Goal: Information Seeking & Learning: Learn about a topic

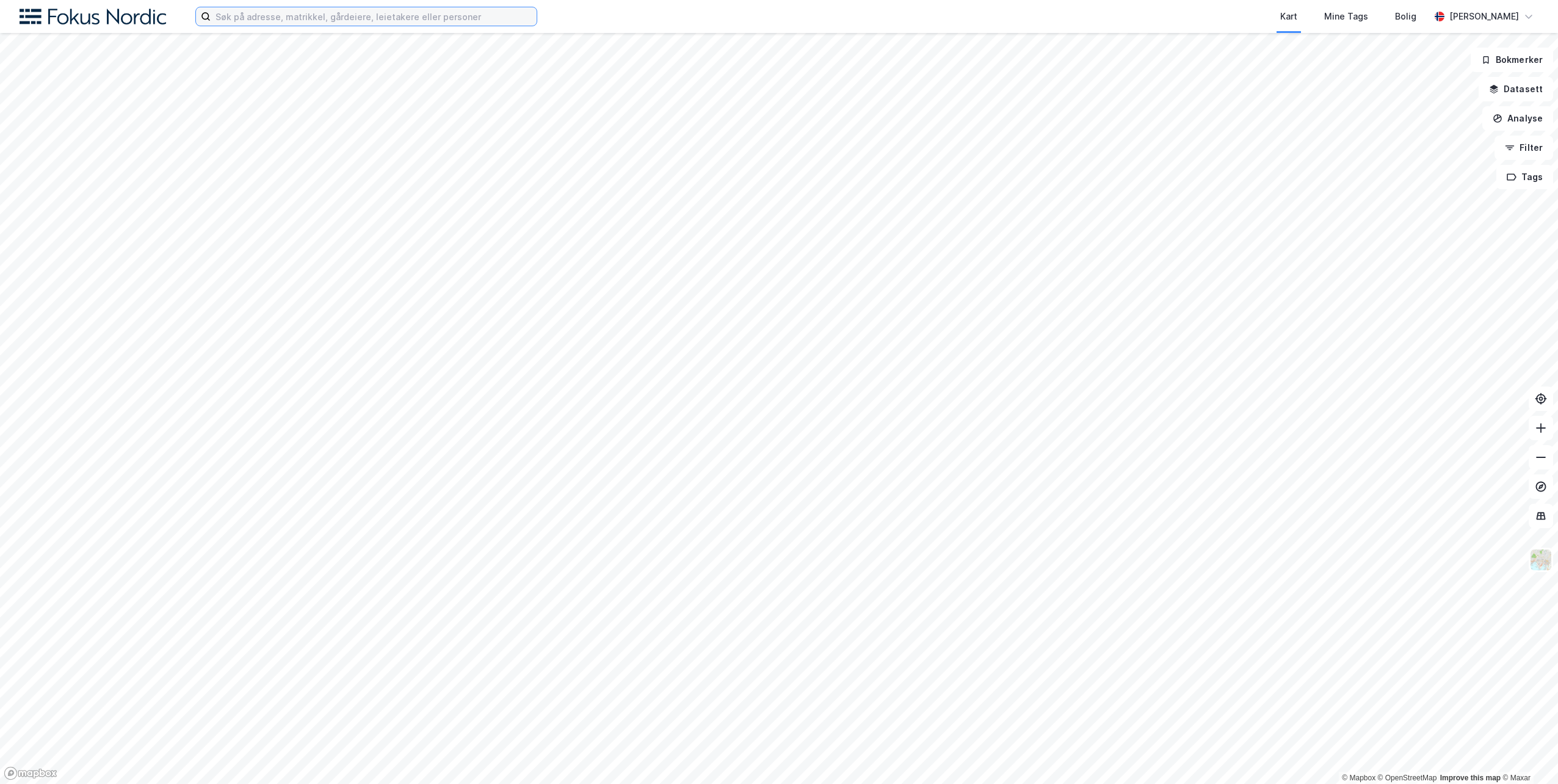
click at [347, 18] on input at bounding box center [374, 16] width 326 height 18
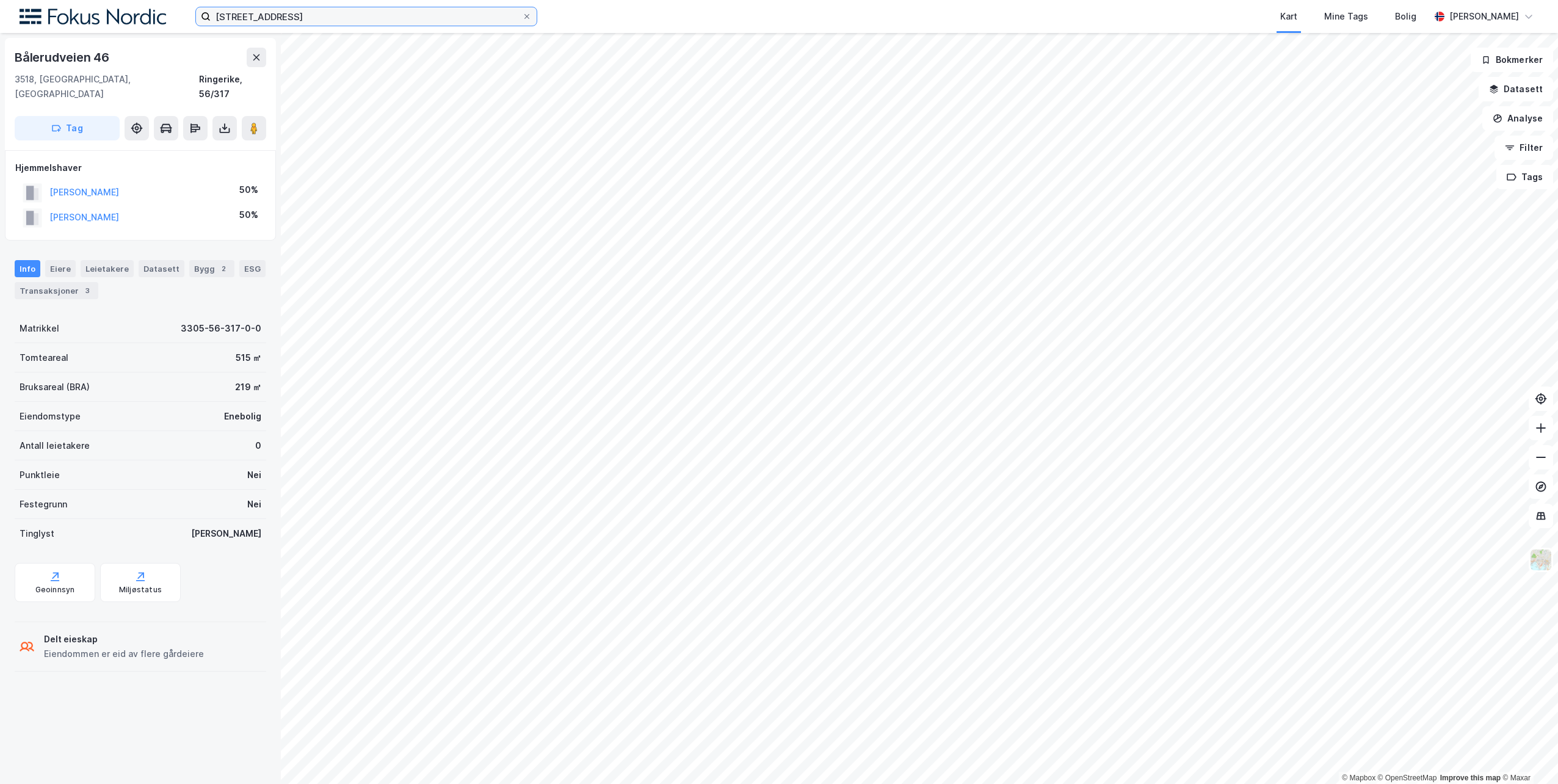
click at [313, 22] on input "[STREET_ADDRESS]" at bounding box center [366, 16] width 311 height 18
click at [323, 16] on input "[STREET_ADDRESS]" at bounding box center [366, 16] width 311 height 18
drag, startPoint x: 278, startPoint y: 13, endPoint x: 247, endPoint y: 13, distance: 31.0
click at [247, 13] on input "[STREET_ADDRESS]" at bounding box center [366, 16] width 311 height 18
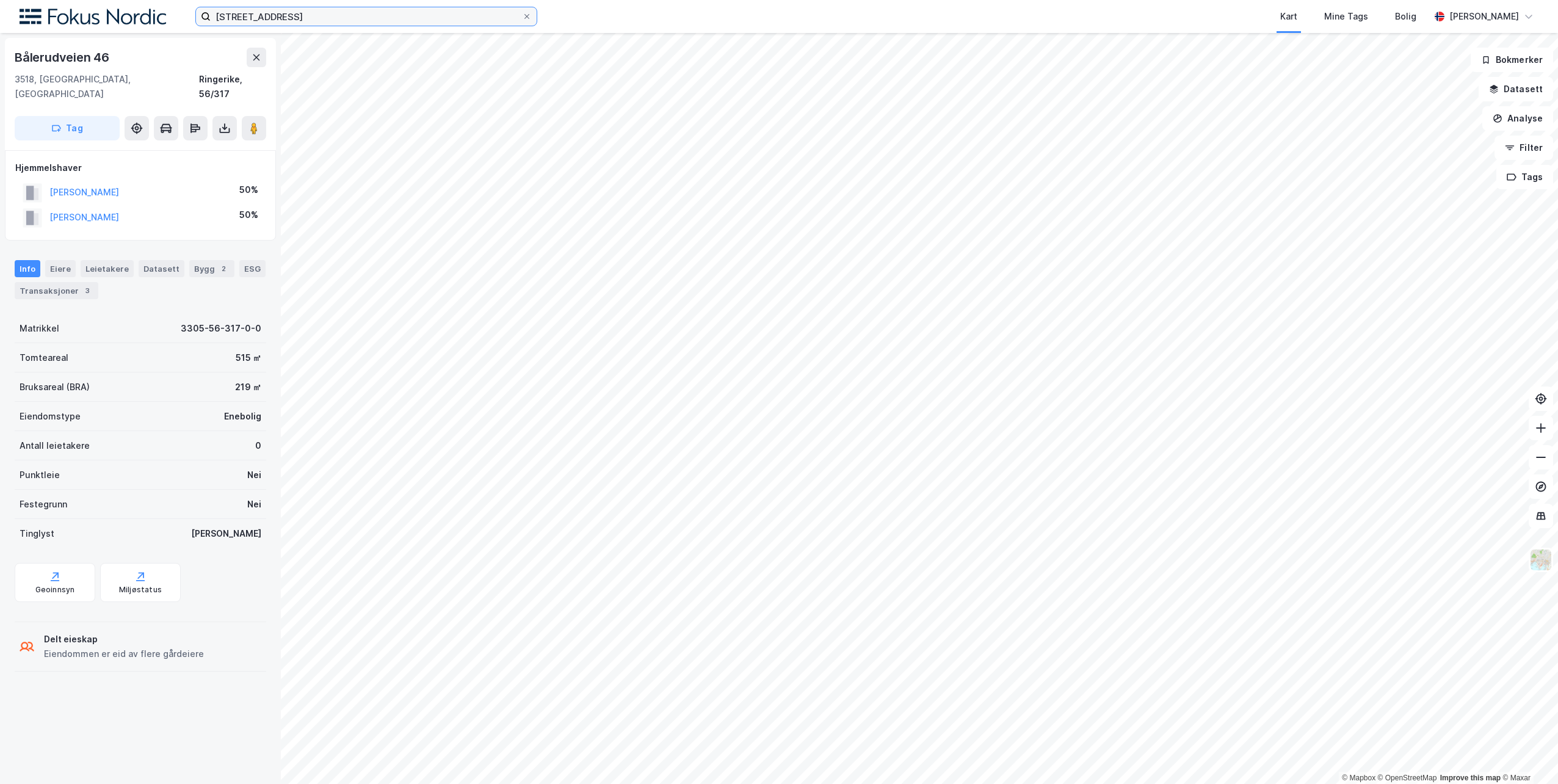
click at [306, 16] on input "[STREET_ADDRESS]" at bounding box center [366, 16] width 311 height 18
click at [287, 14] on input "gneisveien" at bounding box center [366, 16] width 311 height 18
type input "g"
type input "[STREET_ADDRESS]"
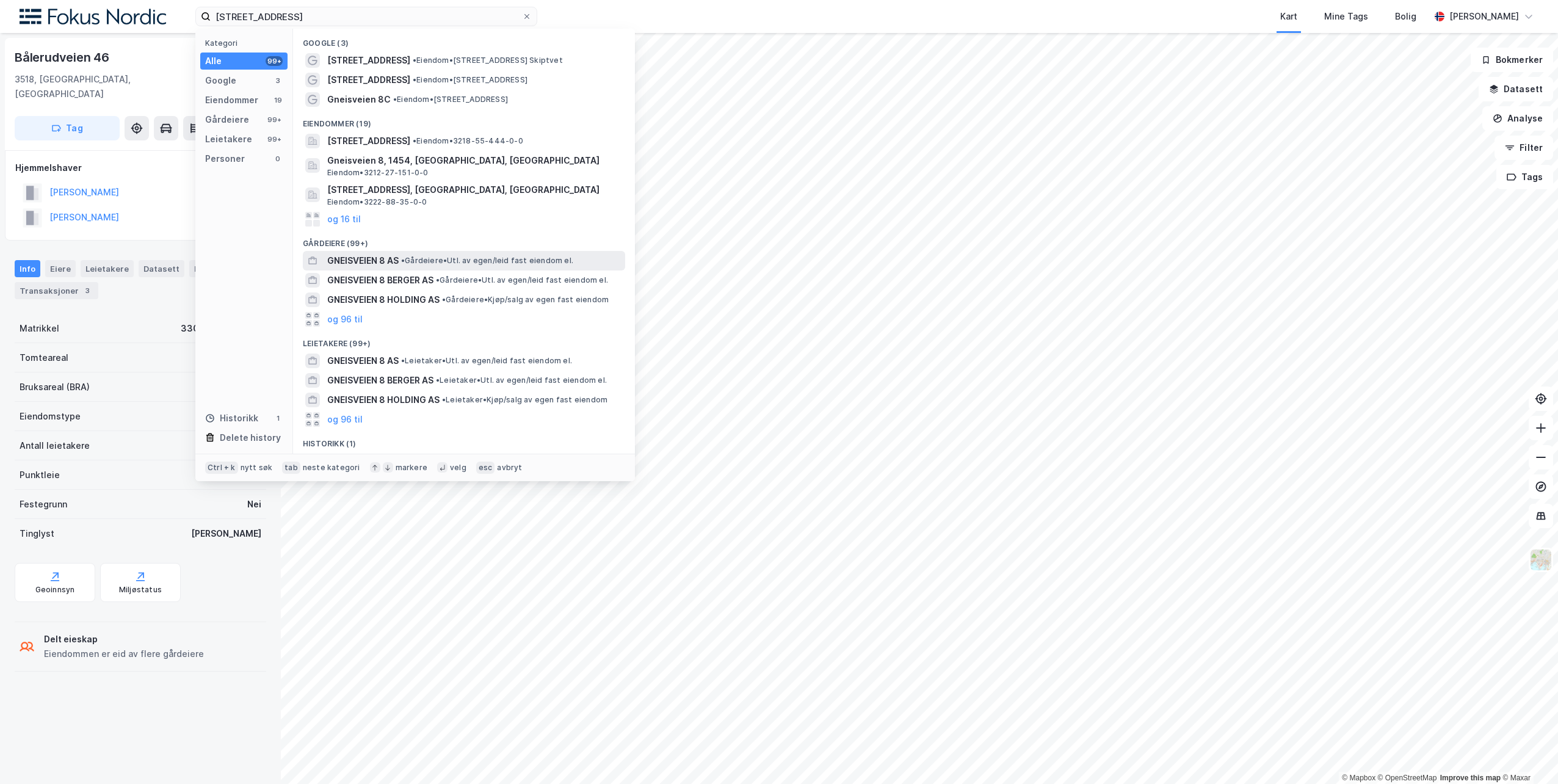
click at [387, 261] on span "GNEISVEIEN 8 AS" at bounding box center [363, 260] width 71 height 14
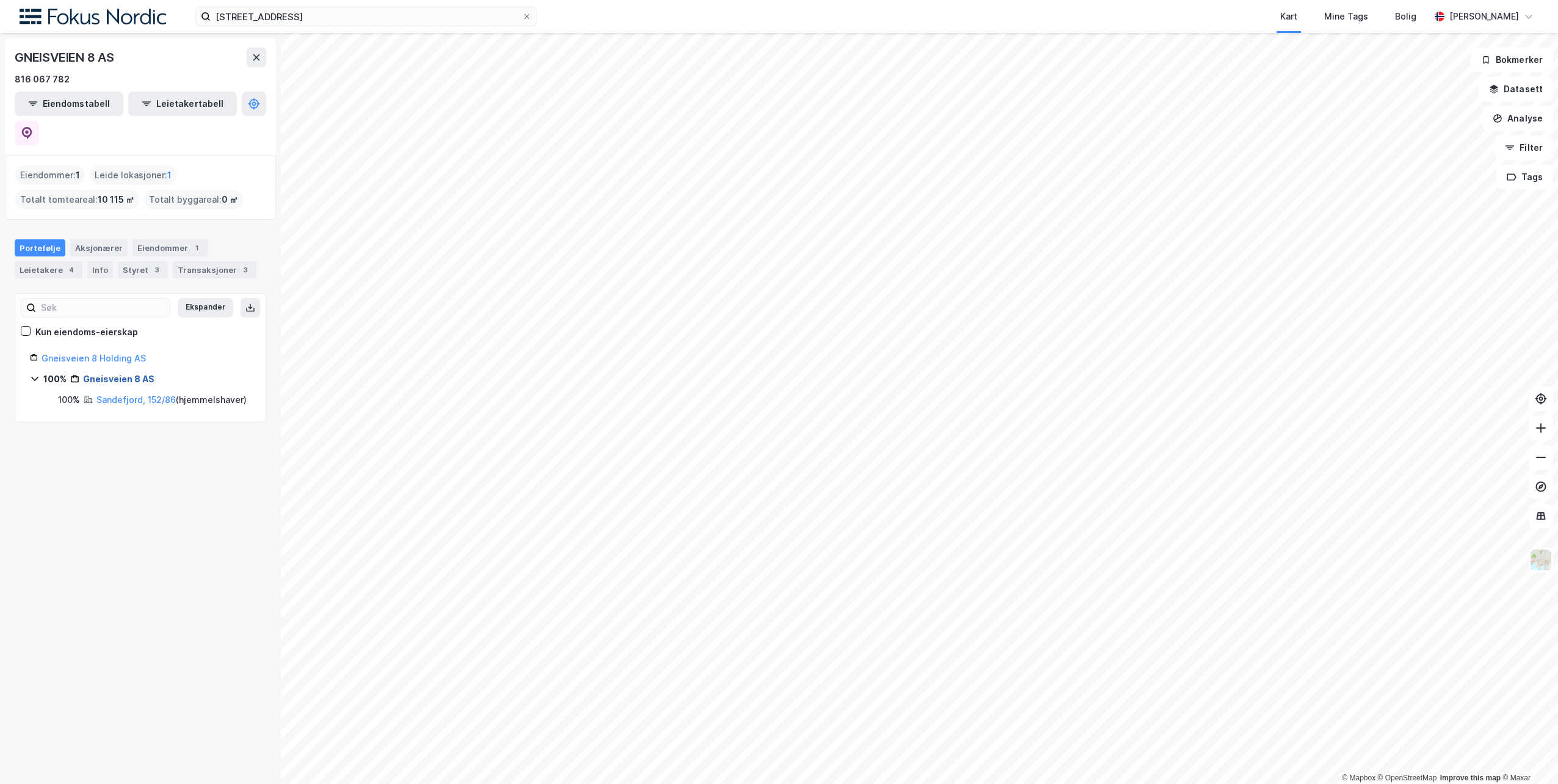
click at [120, 374] on link "Gneisveien 8 AS" at bounding box center [118, 379] width 71 height 11
click at [94, 353] on link "Gneisveien 8 Holding AS" at bounding box center [93, 358] width 105 height 11
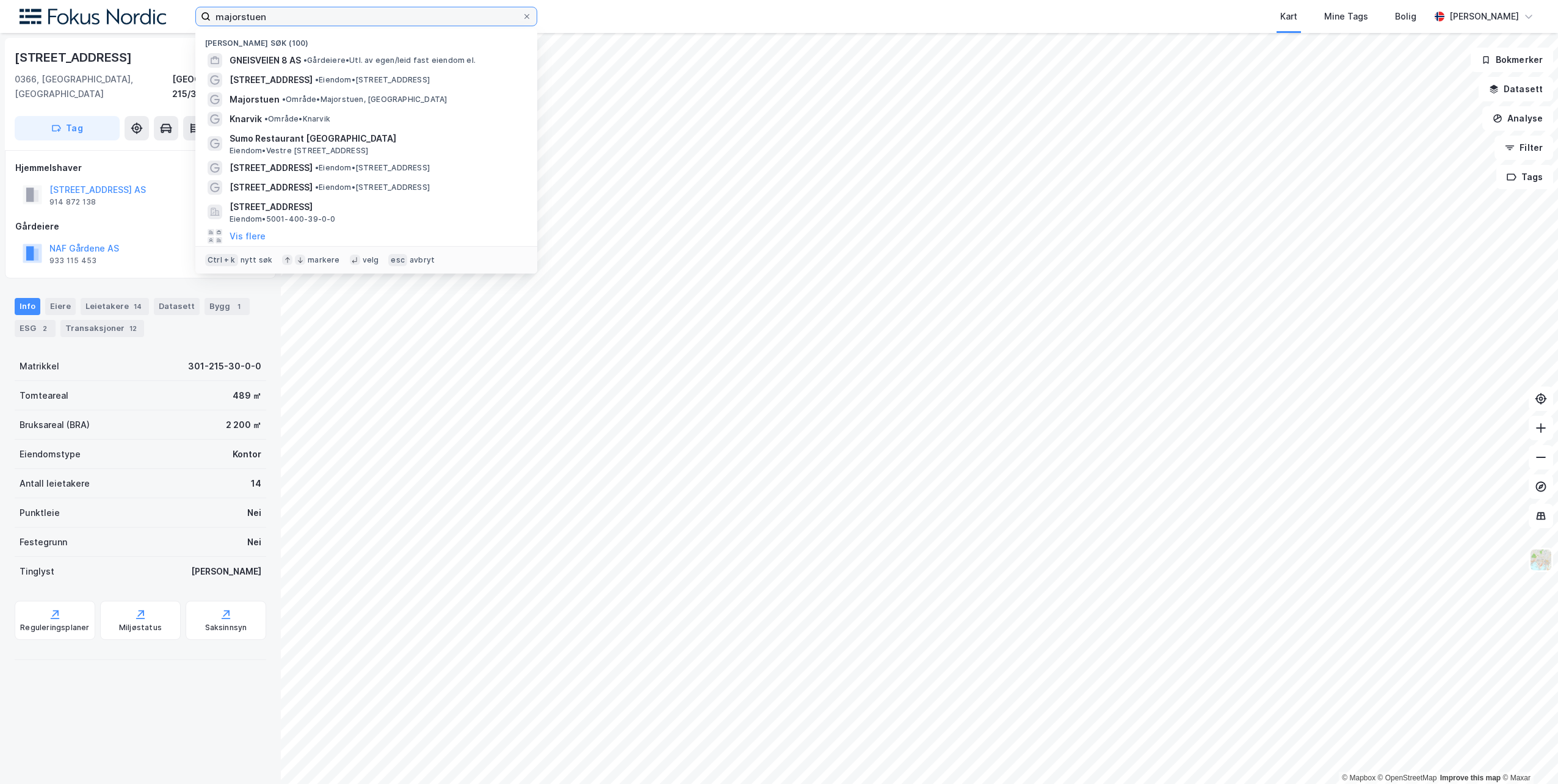
click at [281, 20] on input "majorstuen" at bounding box center [366, 16] width 311 height 18
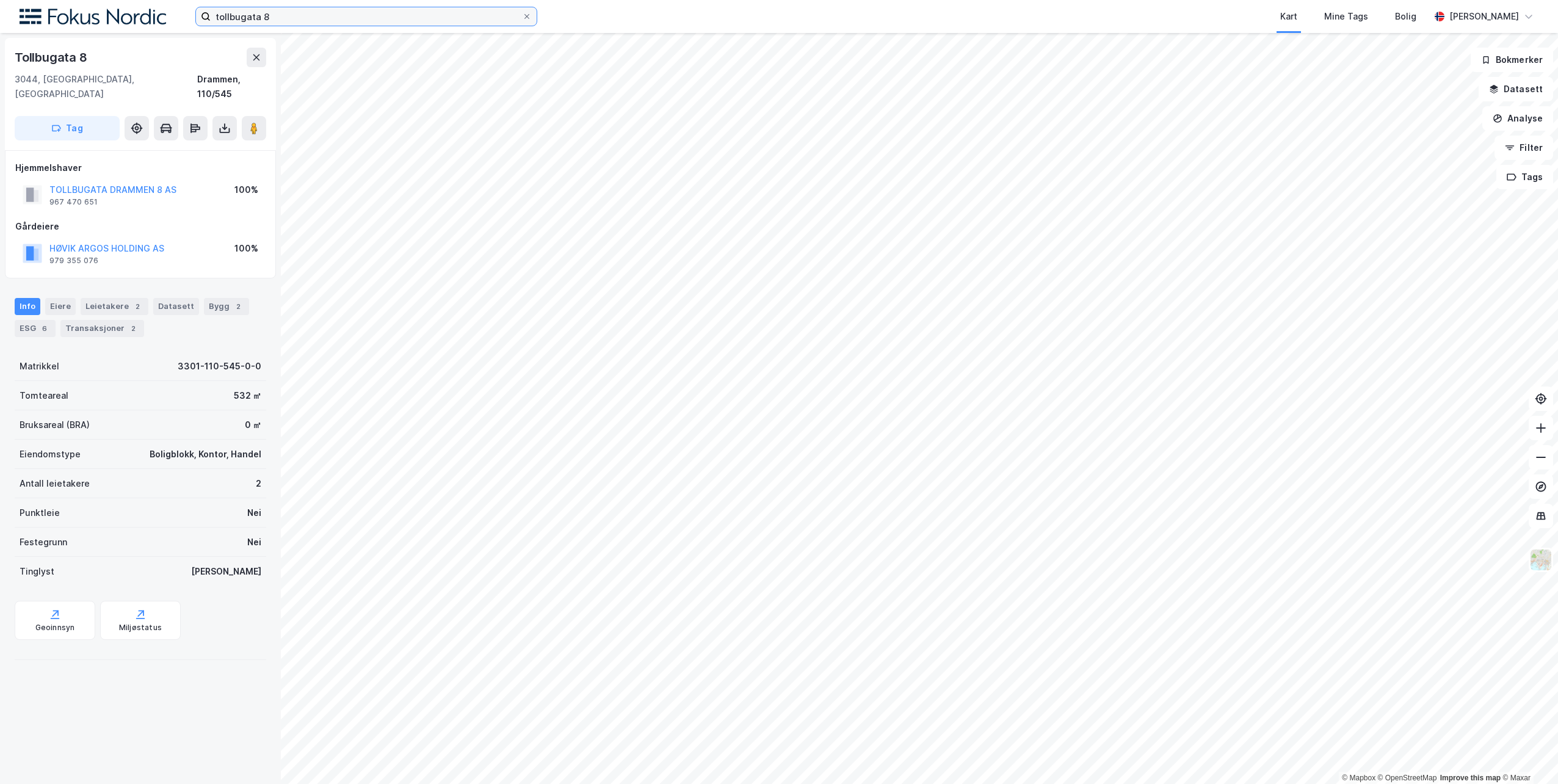
drag, startPoint x: 301, startPoint y: 19, endPoint x: 179, endPoint y: 13, distance: 122.1
click at [179, 13] on div "tollbugata 8 Kart Mine Tags Bolig [PERSON_NAME]" at bounding box center [779, 16] width 1558 height 33
drag, startPoint x: 267, startPoint y: 20, endPoint x: 239, endPoint y: 18, distance: 28.1
click at [239, 18] on input "tollbugata" at bounding box center [366, 16] width 311 height 18
type input "t"
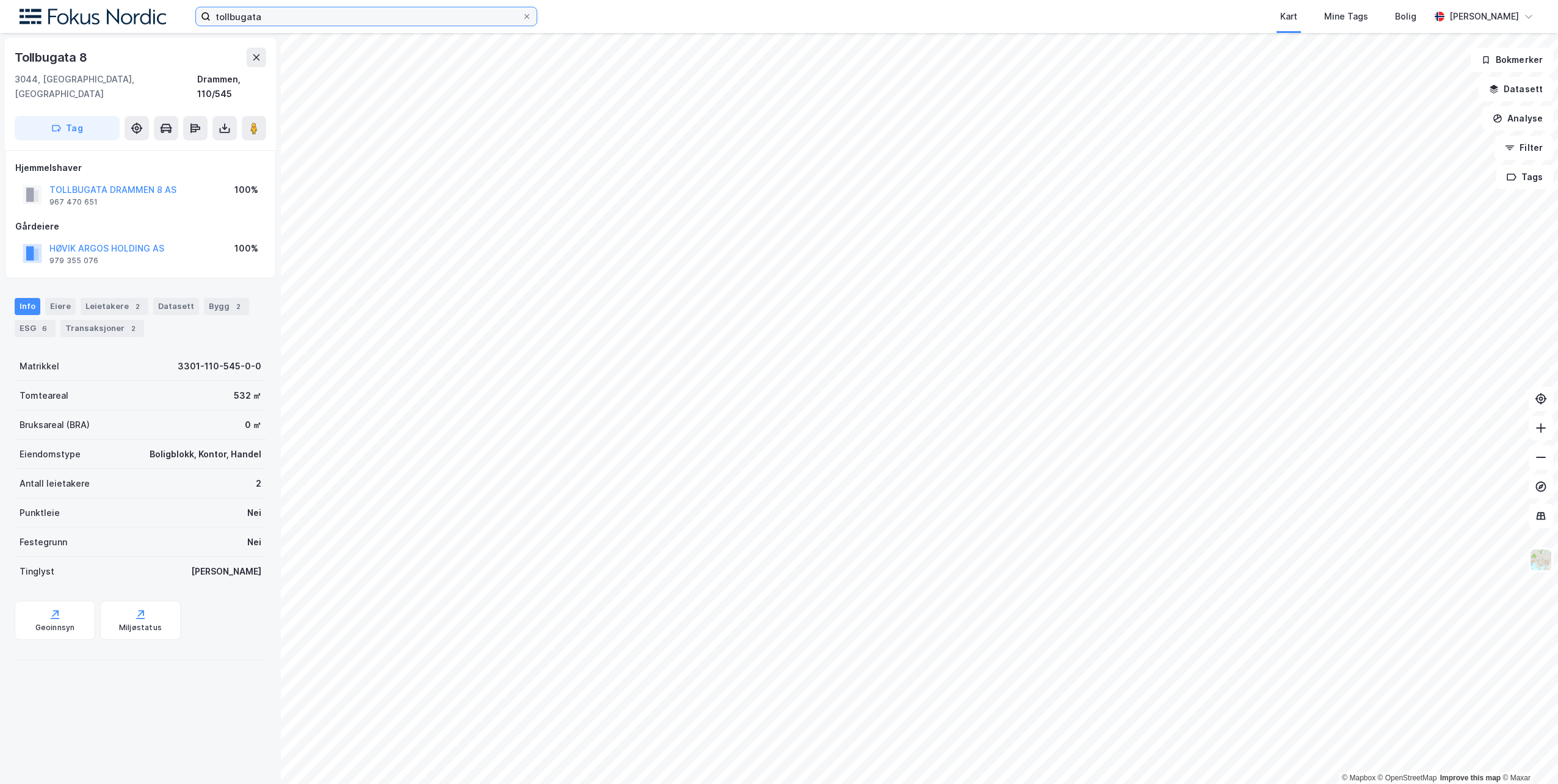
type input "tollbugata 8"
click at [285, 18] on input at bounding box center [374, 16] width 326 height 18
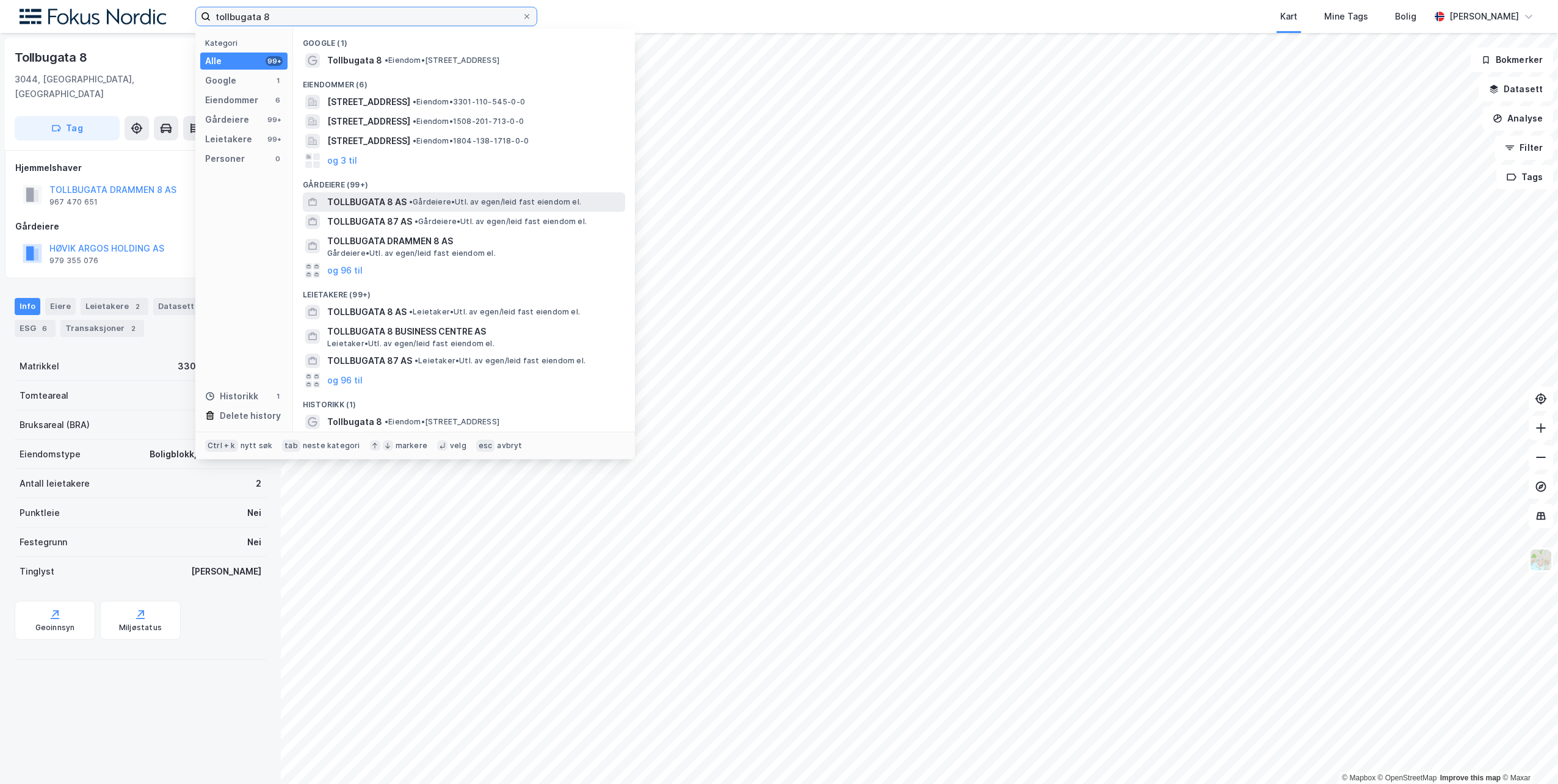
type input "tollbugata 8"
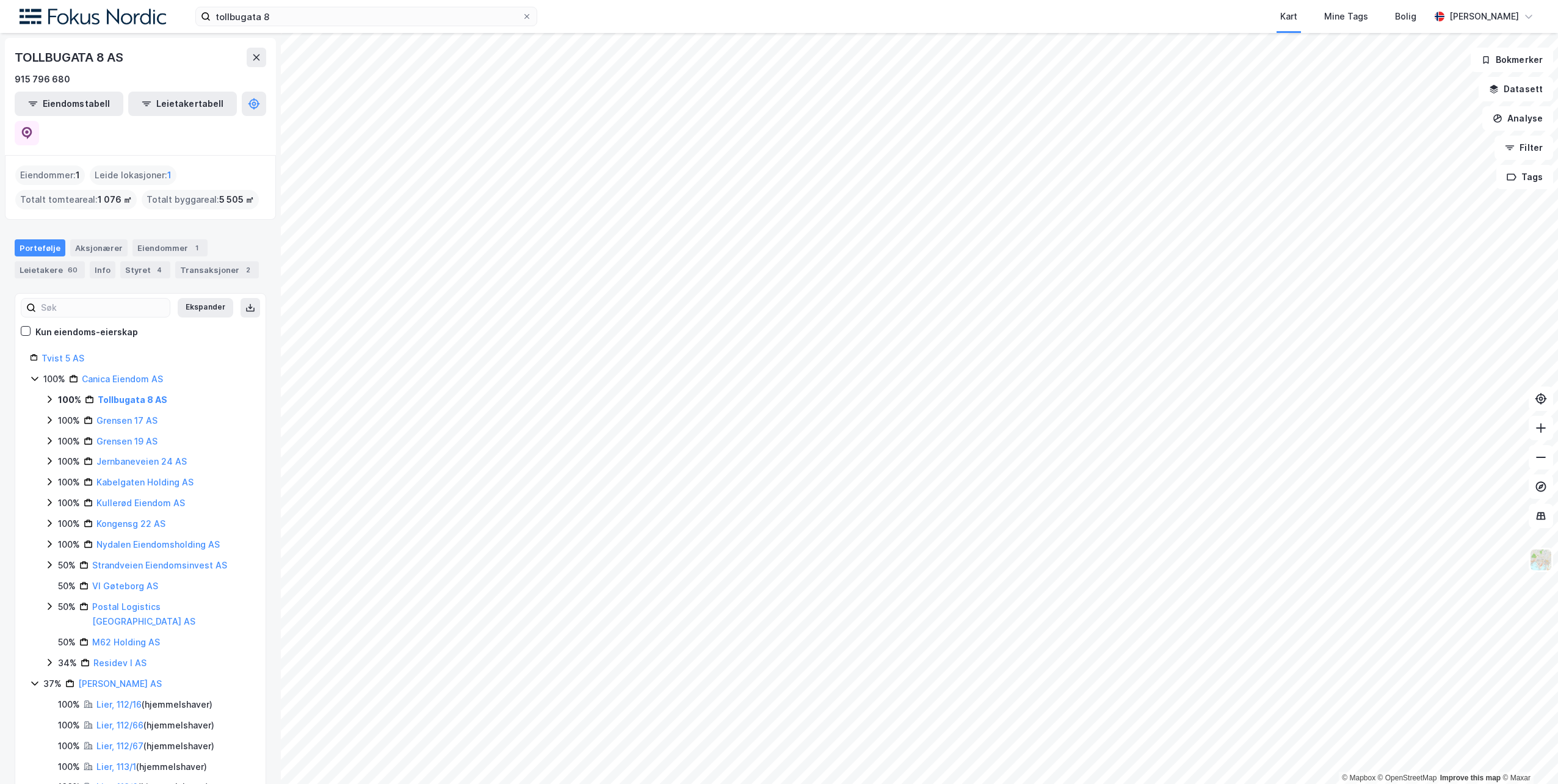
click at [39, 239] on div "Portefølje" at bounding box center [39, 248] width 51 height 17
click at [79, 239] on div "Aksjonærer" at bounding box center [99, 248] width 58 height 17
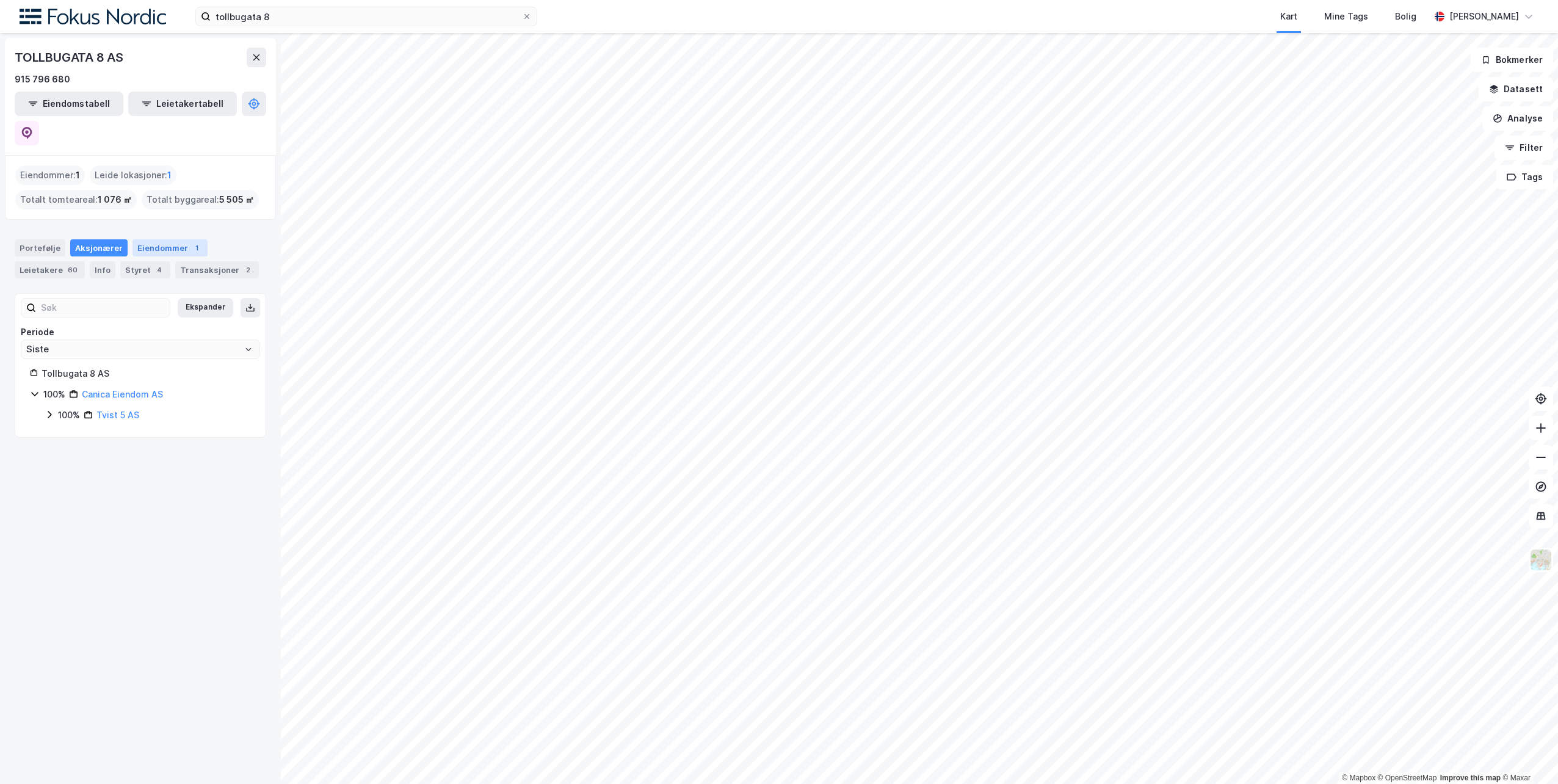
click at [155, 239] on div "Eiendommer 1" at bounding box center [170, 248] width 75 height 17
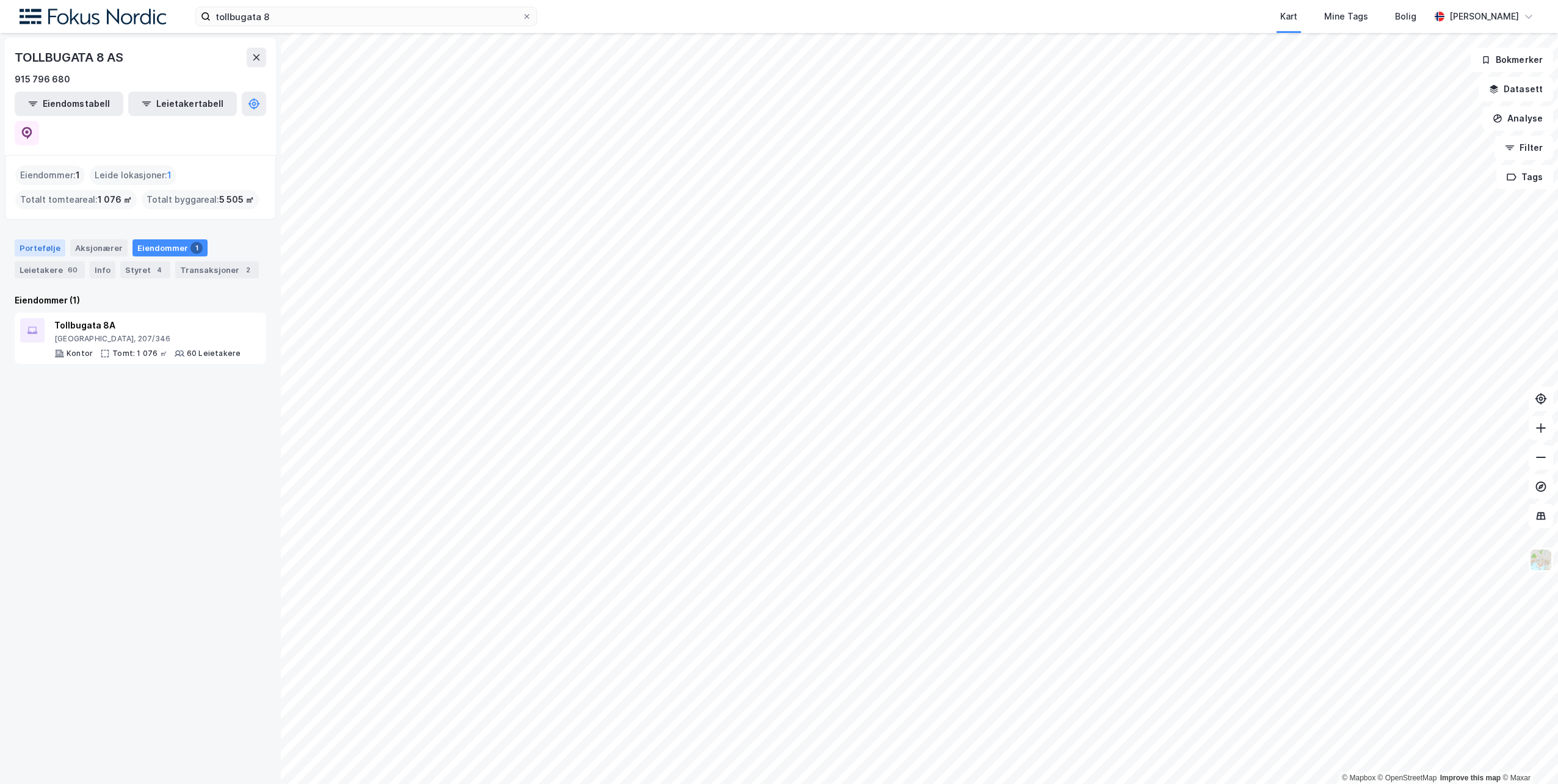
click at [39, 239] on div "Portefølje" at bounding box center [39, 248] width 51 height 17
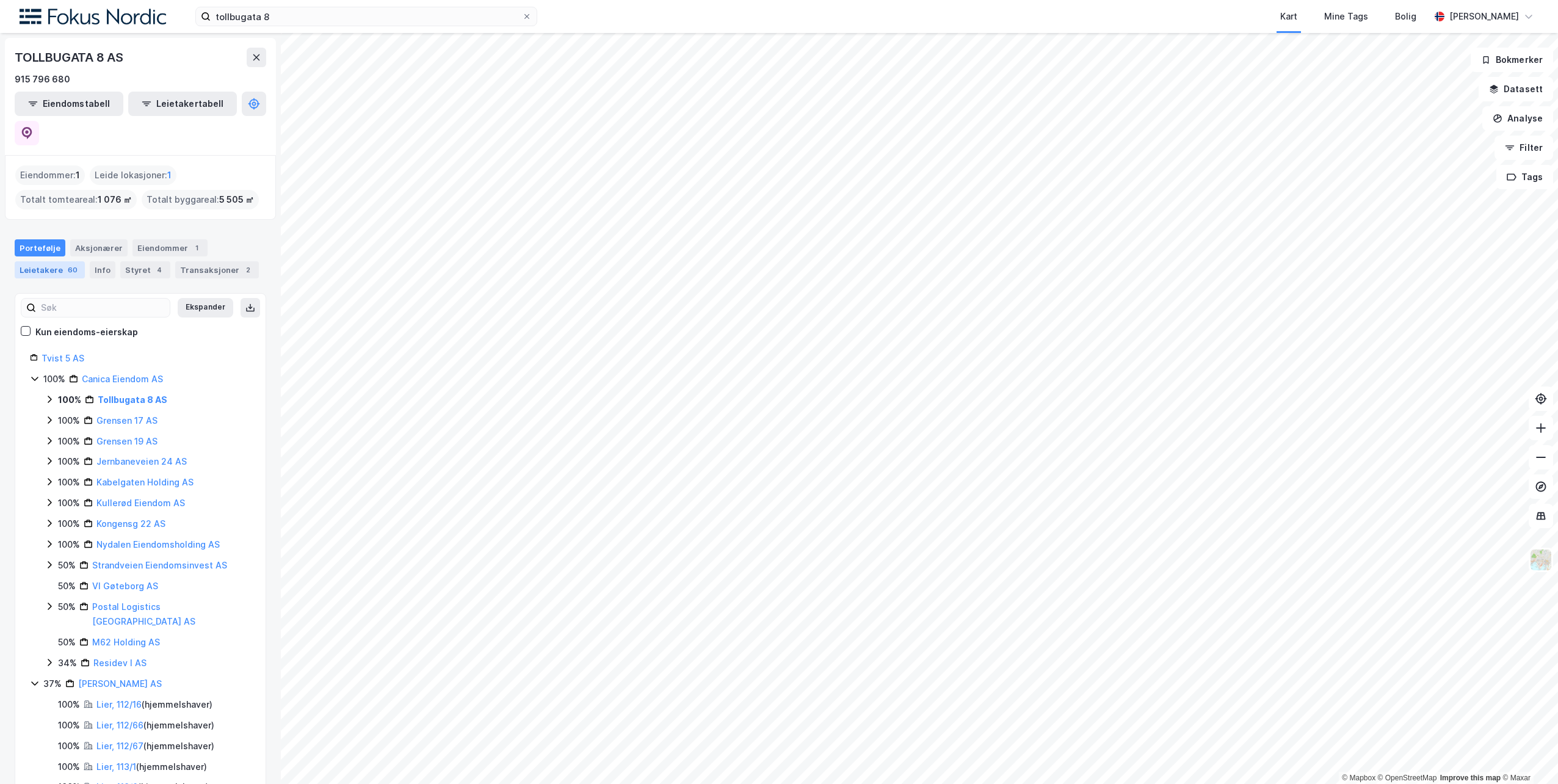
click at [39, 261] on div "Leietakere 60" at bounding box center [50, 269] width 70 height 17
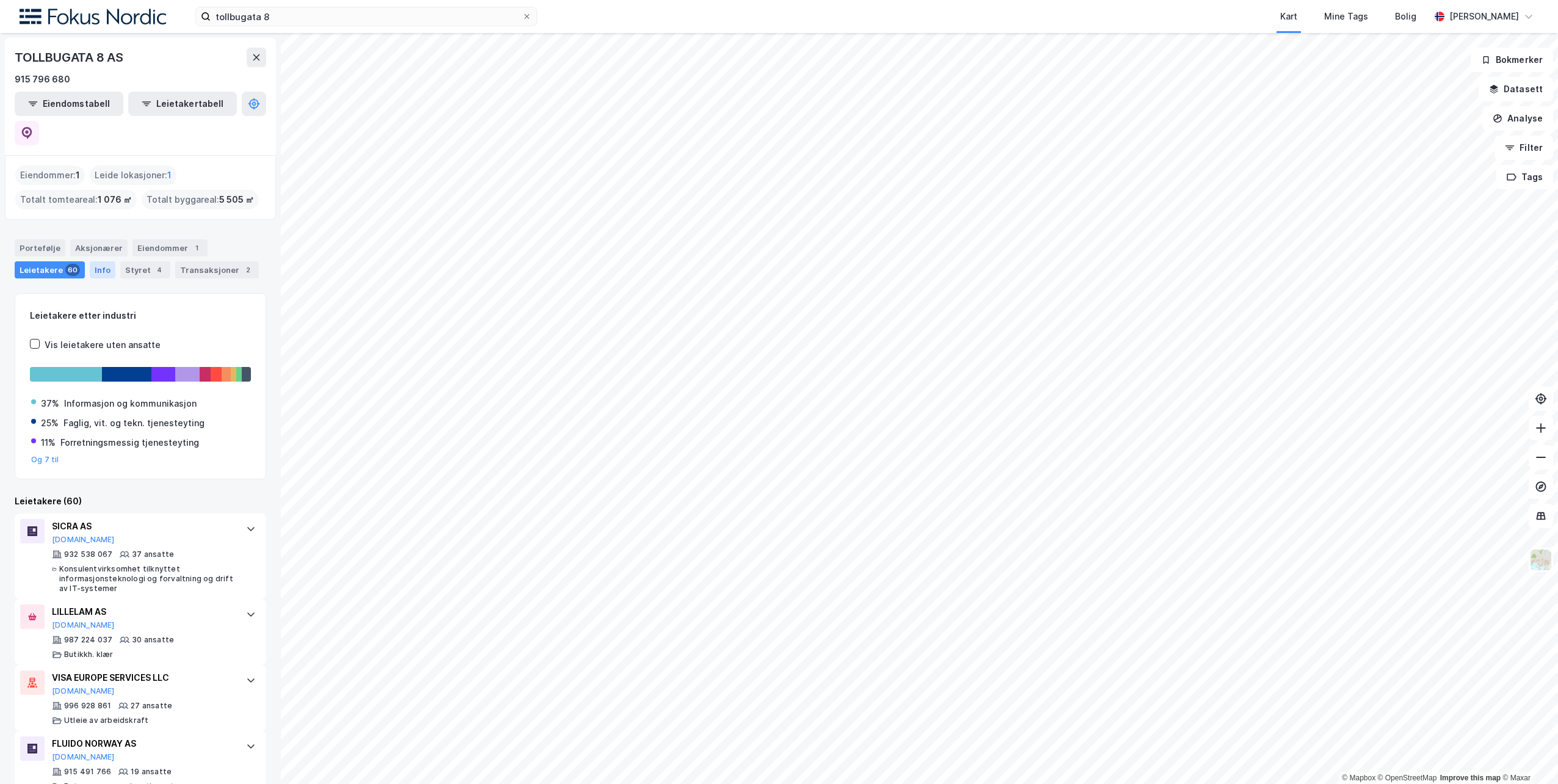
click at [93, 261] on div "Info" at bounding box center [102, 269] width 26 height 17
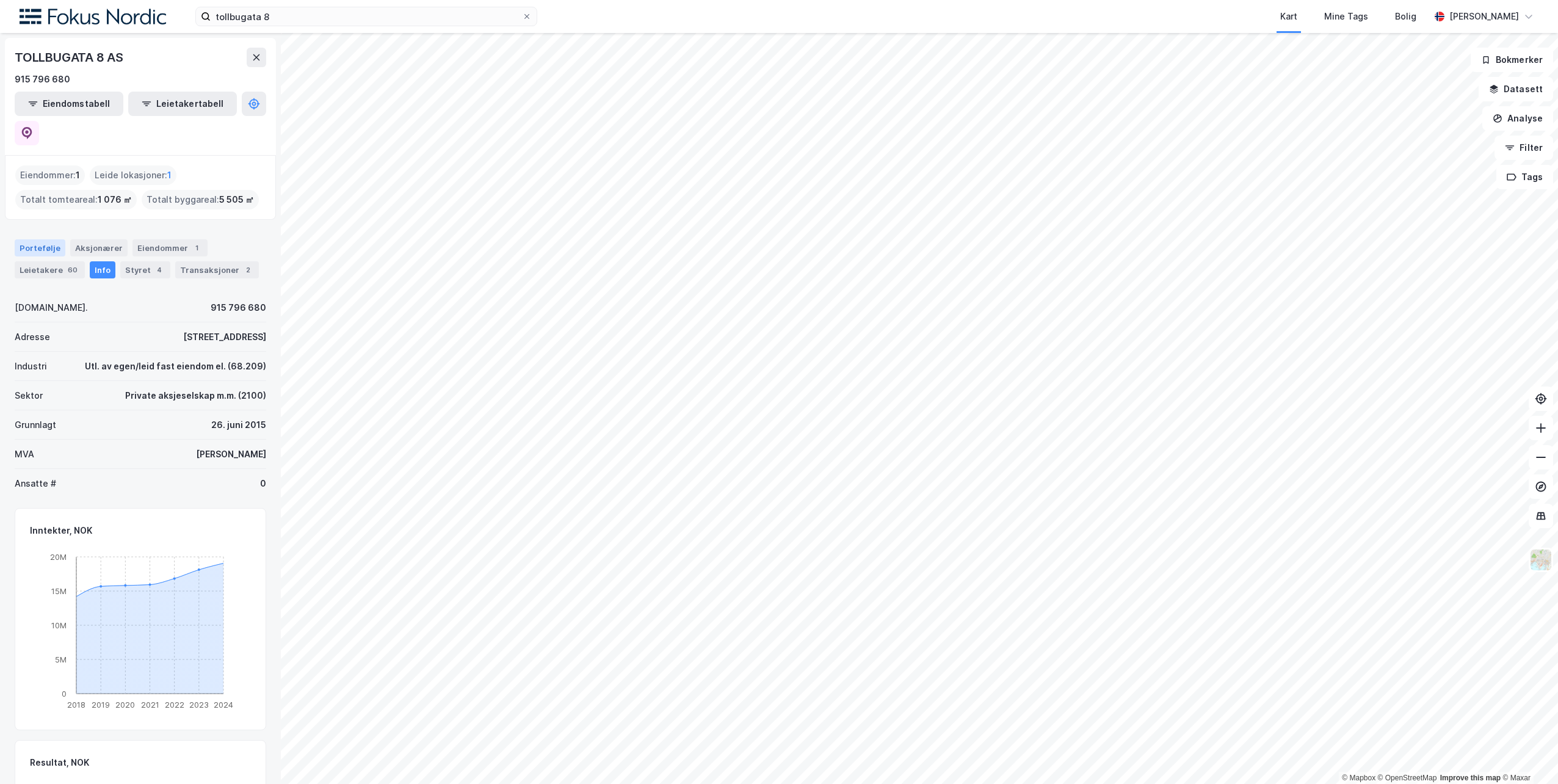
click at [33, 239] on div "Portefølje" at bounding box center [39, 248] width 51 height 17
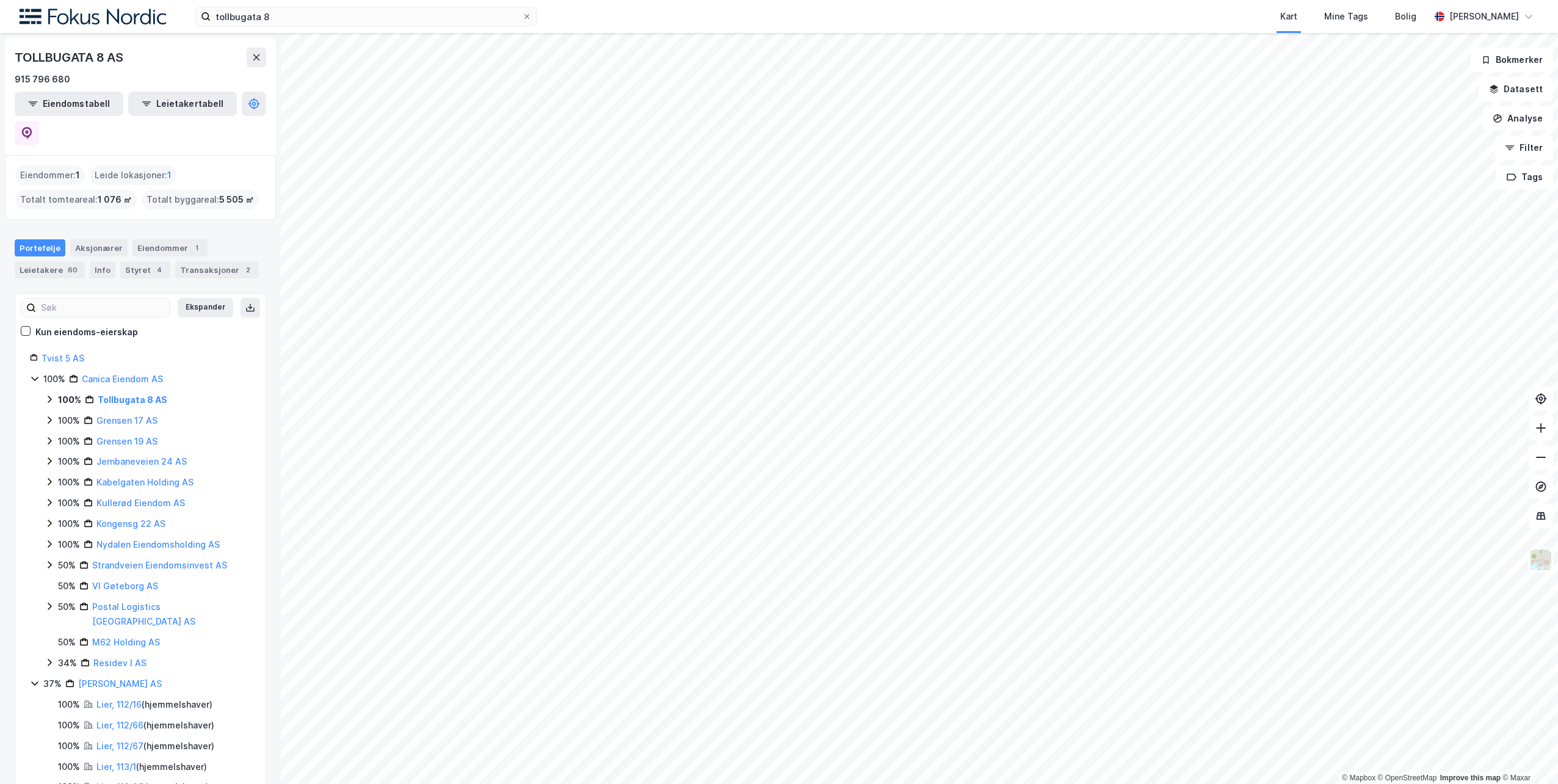
click at [33, 239] on div "Portefølje" at bounding box center [39, 248] width 51 height 17
click at [110, 239] on div "Aksjonærer" at bounding box center [99, 248] width 58 height 17
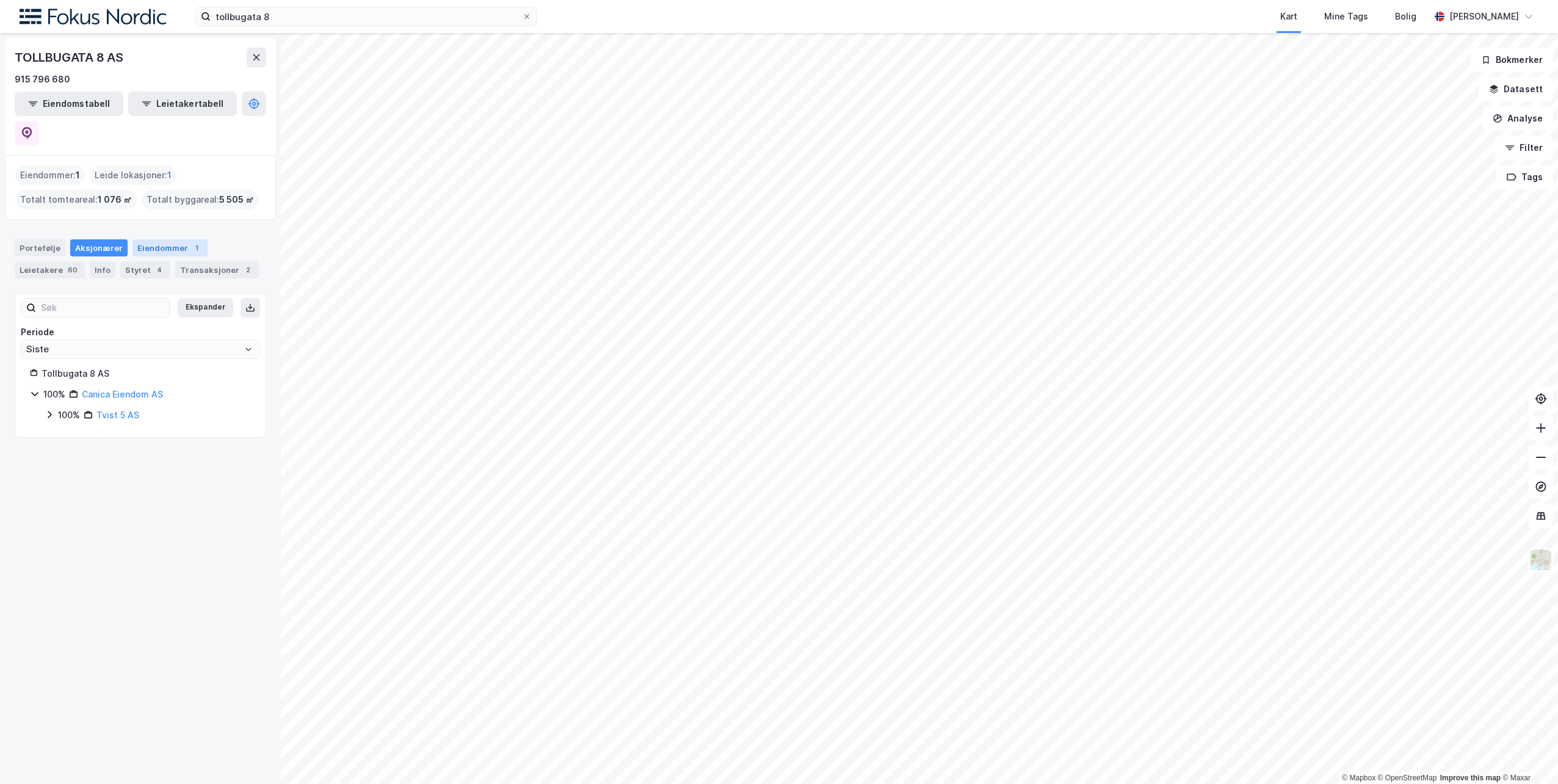
click at [148, 239] on div "Eiendommer 1" at bounding box center [170, 248] width 75 height 17
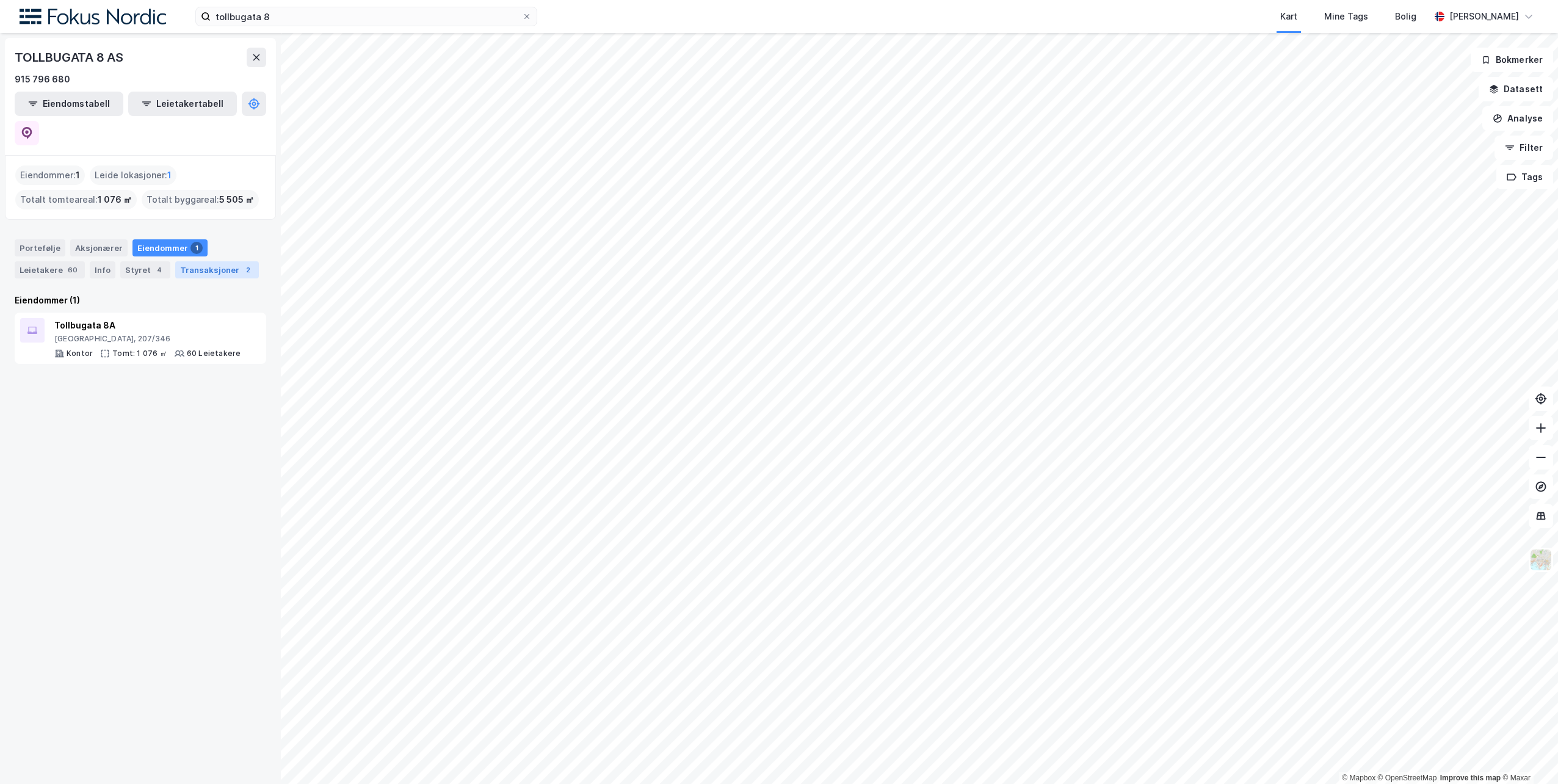
click at [194, 261] on div "Transaksjoner 2" at bounding box center [217, 269] width 83 height 17
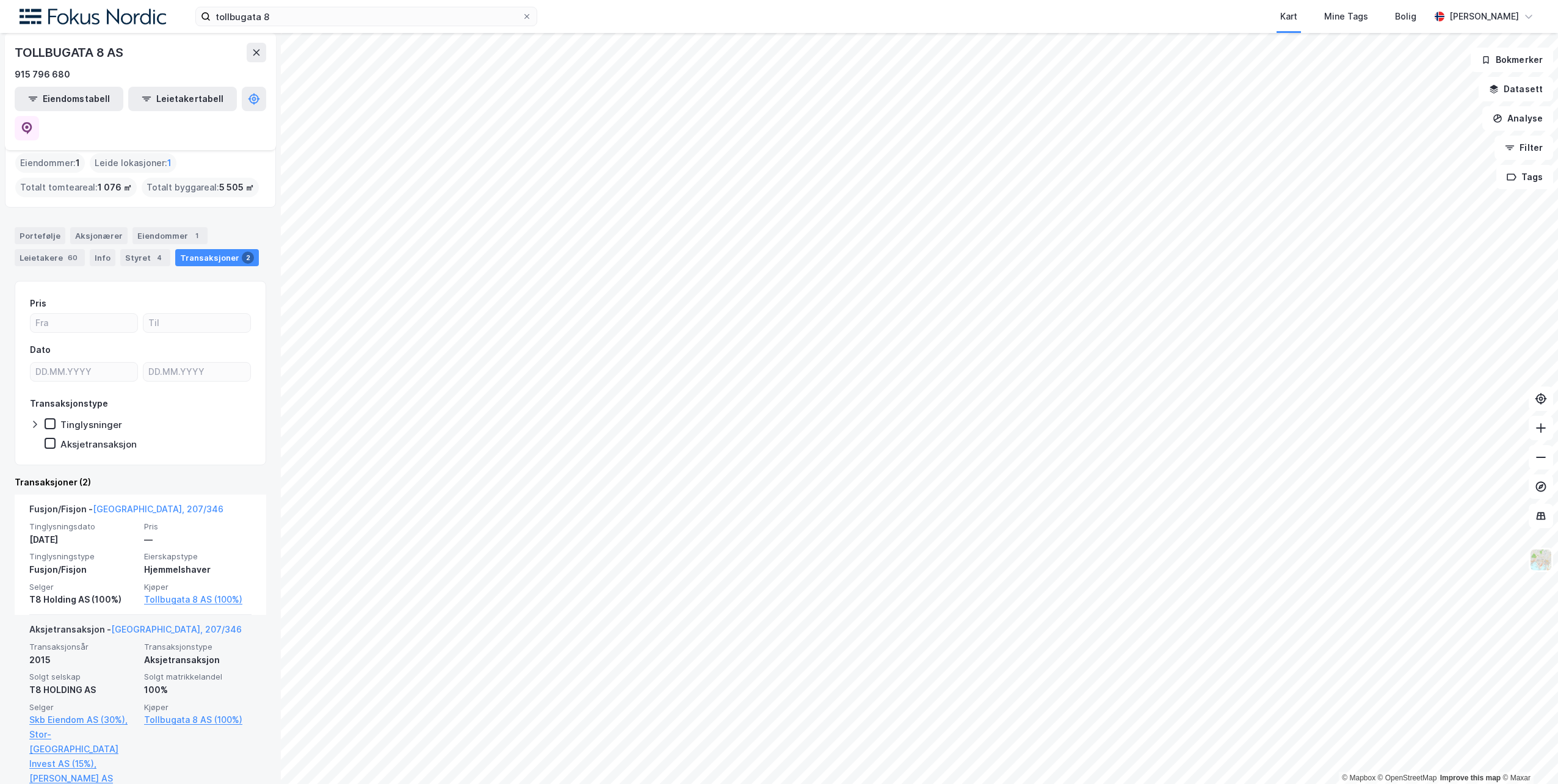
scroll to position [21, 0]
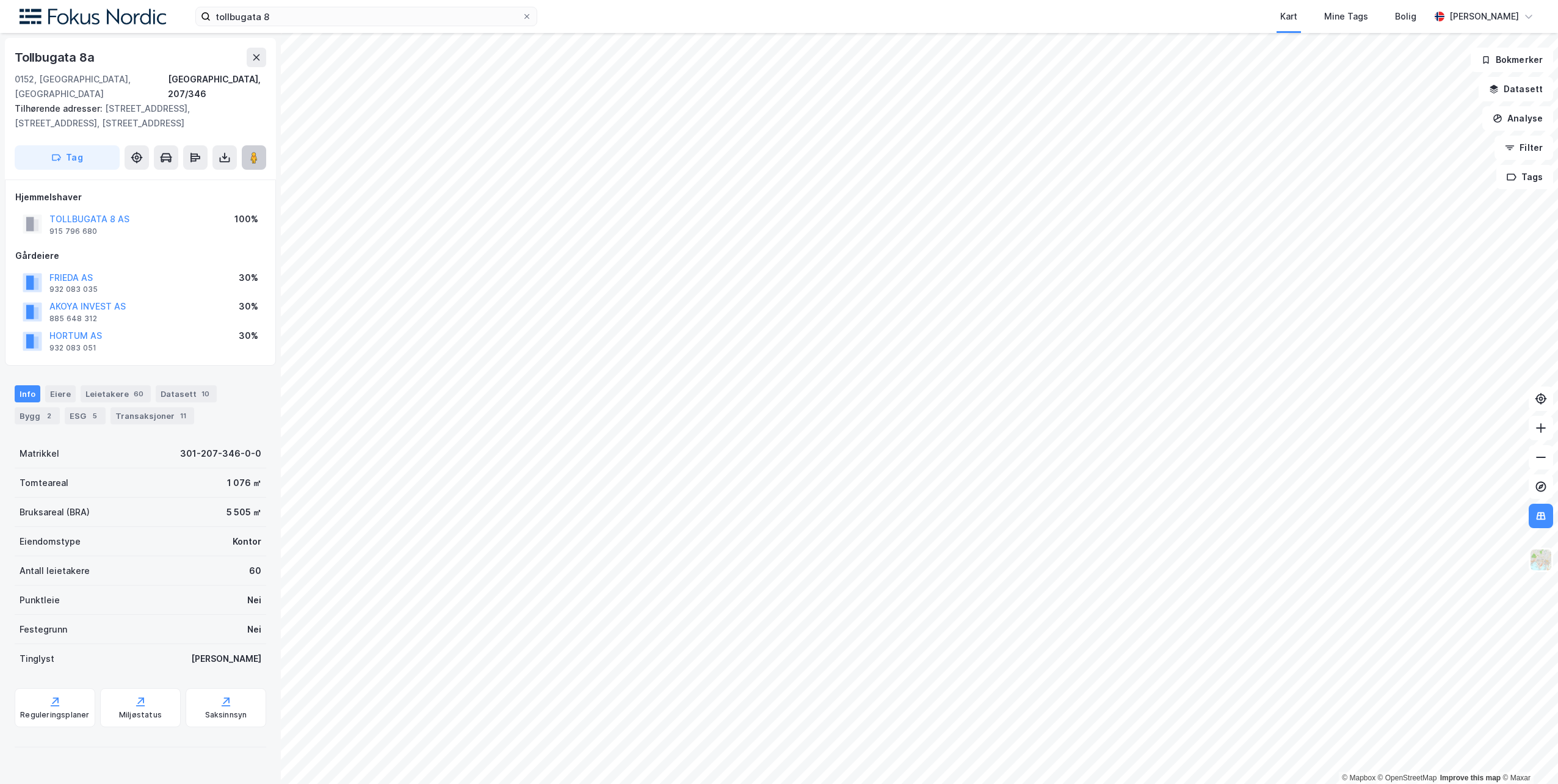
click at [261, 147] on button at bounding box center [254, 157] width 24 height 24
